Goal: Check status: Check status

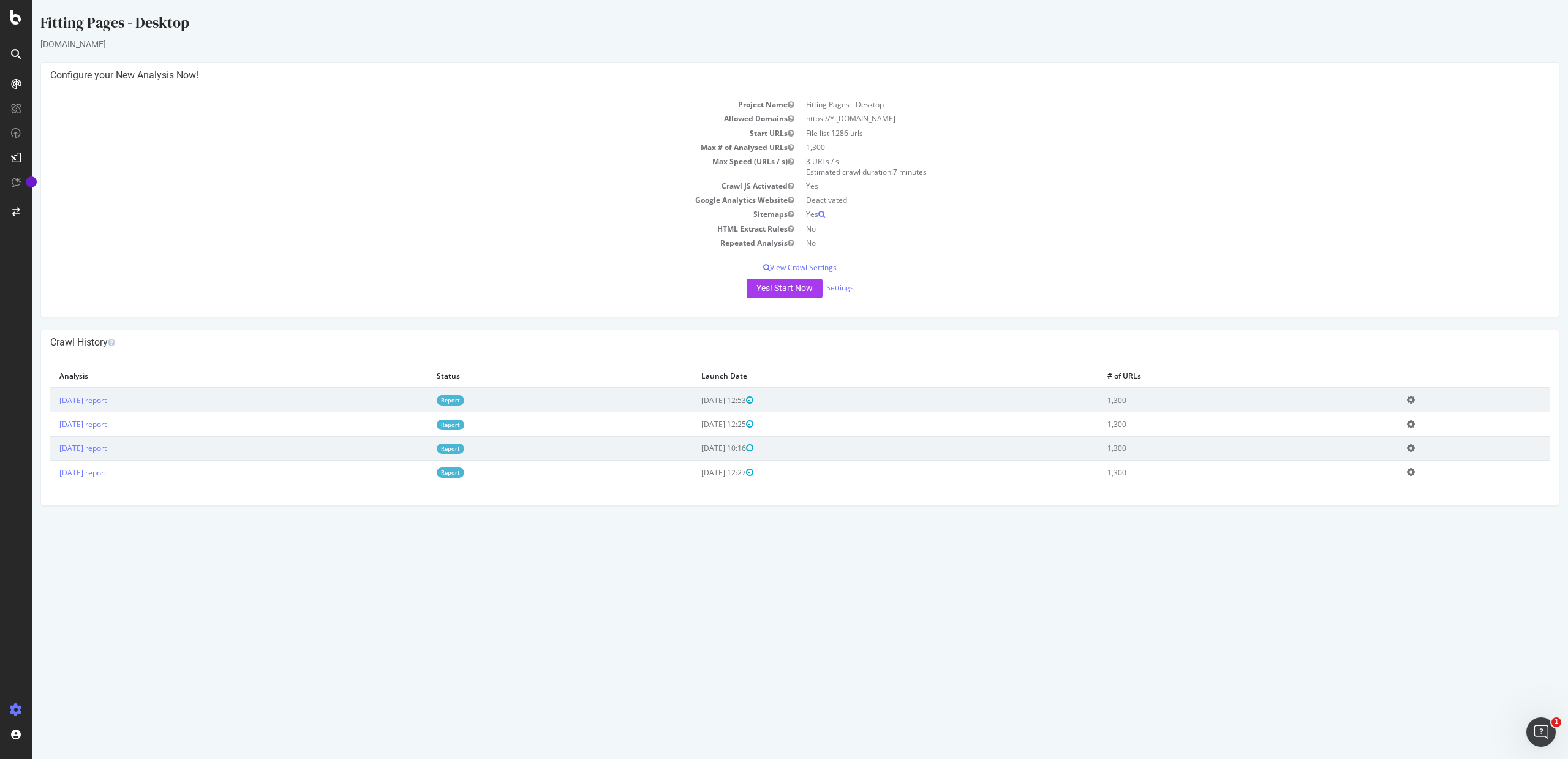
click at [464, 400] on link "Report" at bounding box center [450, 400] width 27 height 11
